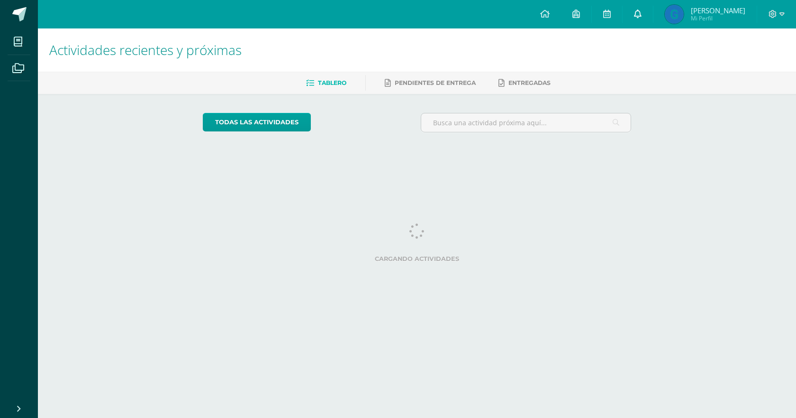
click at [645, 9] on link at bounding box center [638, 14] width 30 height 28
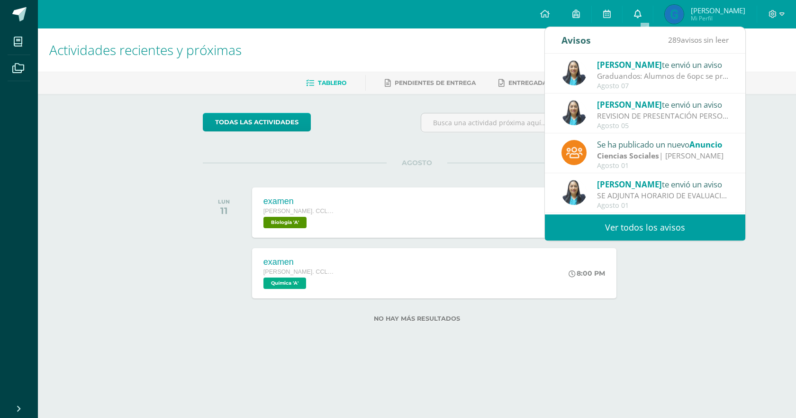
click at [645, 9] on link at bounding box center [638, 14] width 30 height 28
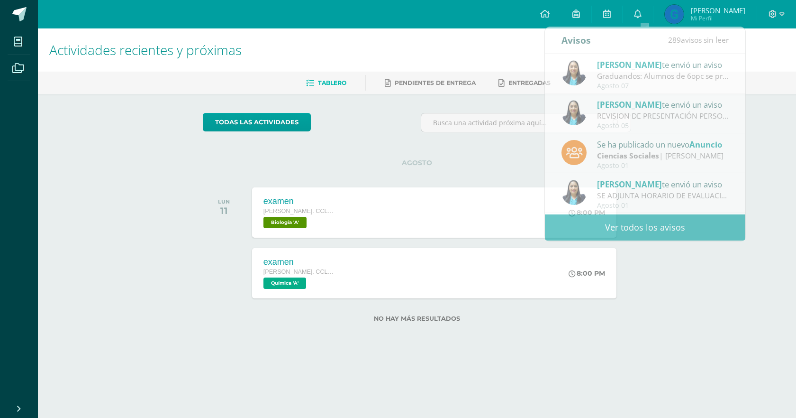
click at [684, 18] on img at bounding box center [674, 14] width 19 height 19
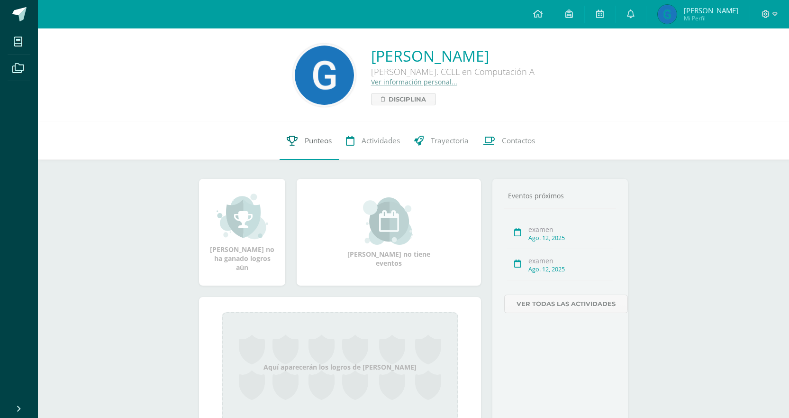
click at [319, 141] on span "Punteos" at bounding box center [318, 141] width 27 height 10
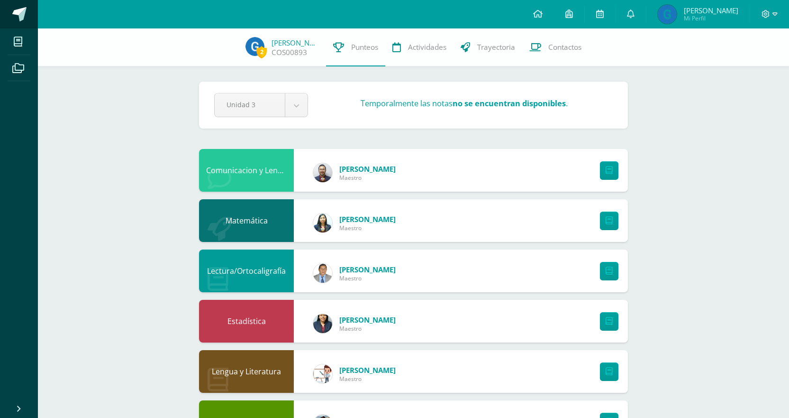
click at [19, 11] on span at bounding box center [19, 14] width 14 height 14
